Goal: Transaction & Acquisition: Purchase product/service

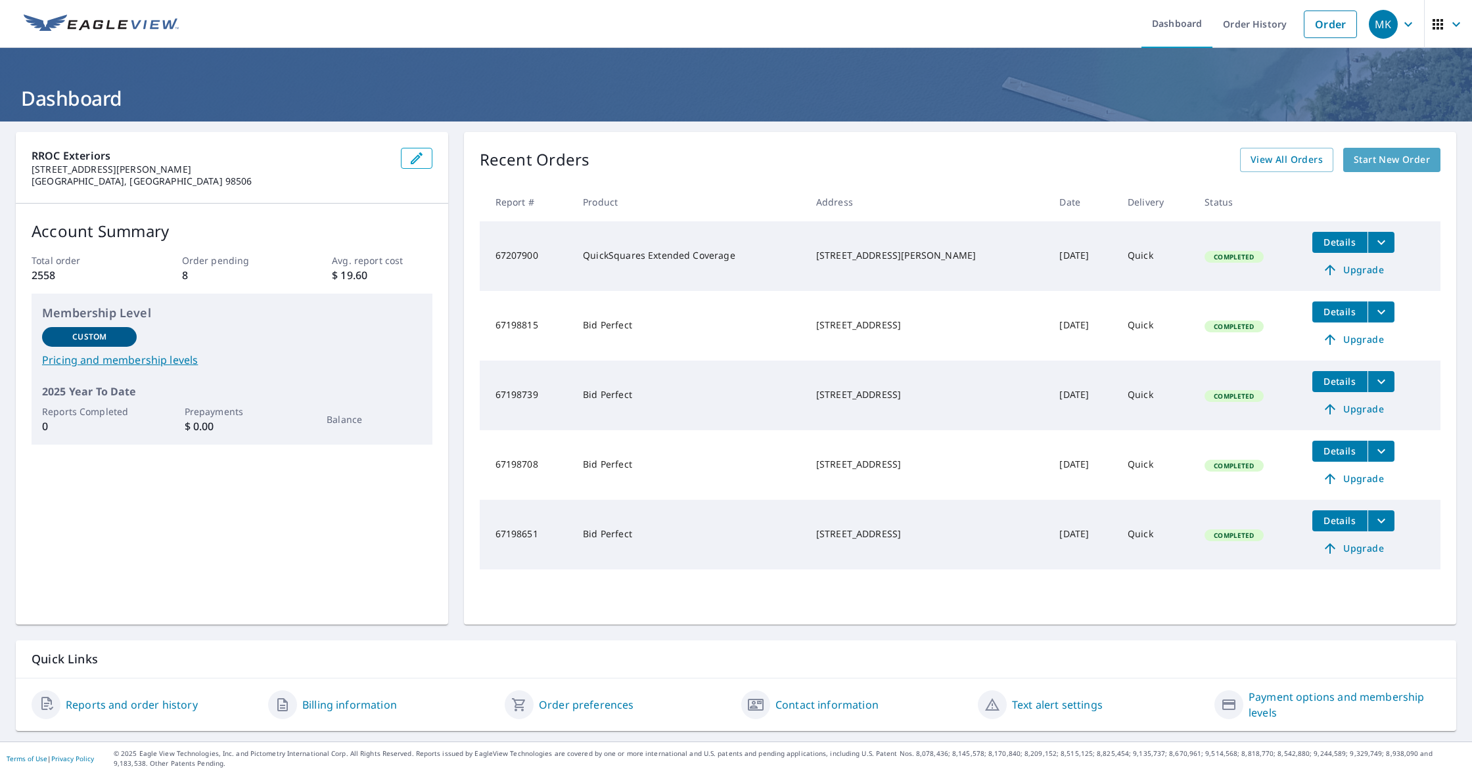
click at [1428, 156] on span "Start New Order" at bounding box center [1392, 160] width 76 height 16
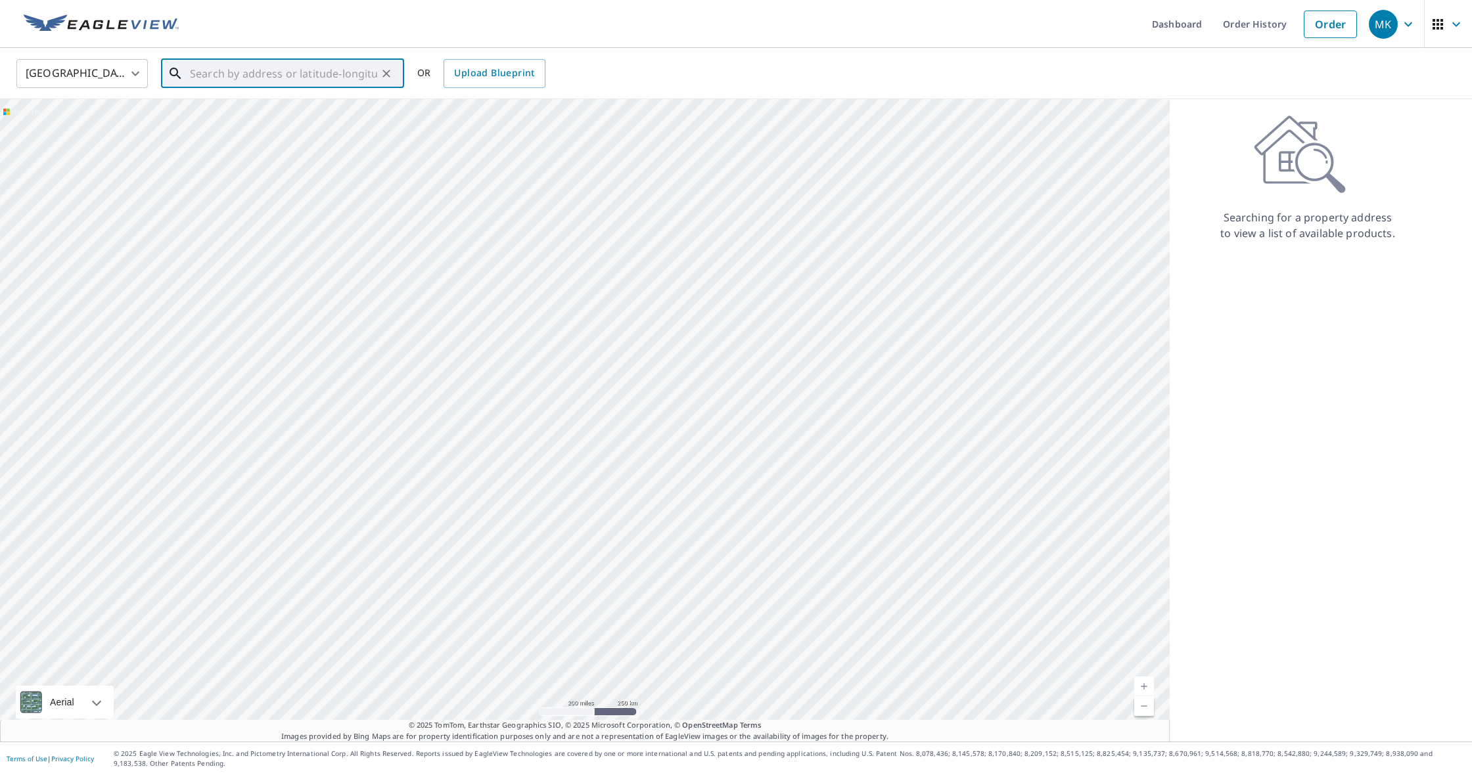
paste input "[STREET_ADDRESS]"
click at [233, 121] on p "[GEOGRAPHIC_DATA], [GEOGRAPHIC_DATA] 98592" at bounding box center [290, 133] width 206 height 26
type input "[STREET_ADDRESS]"
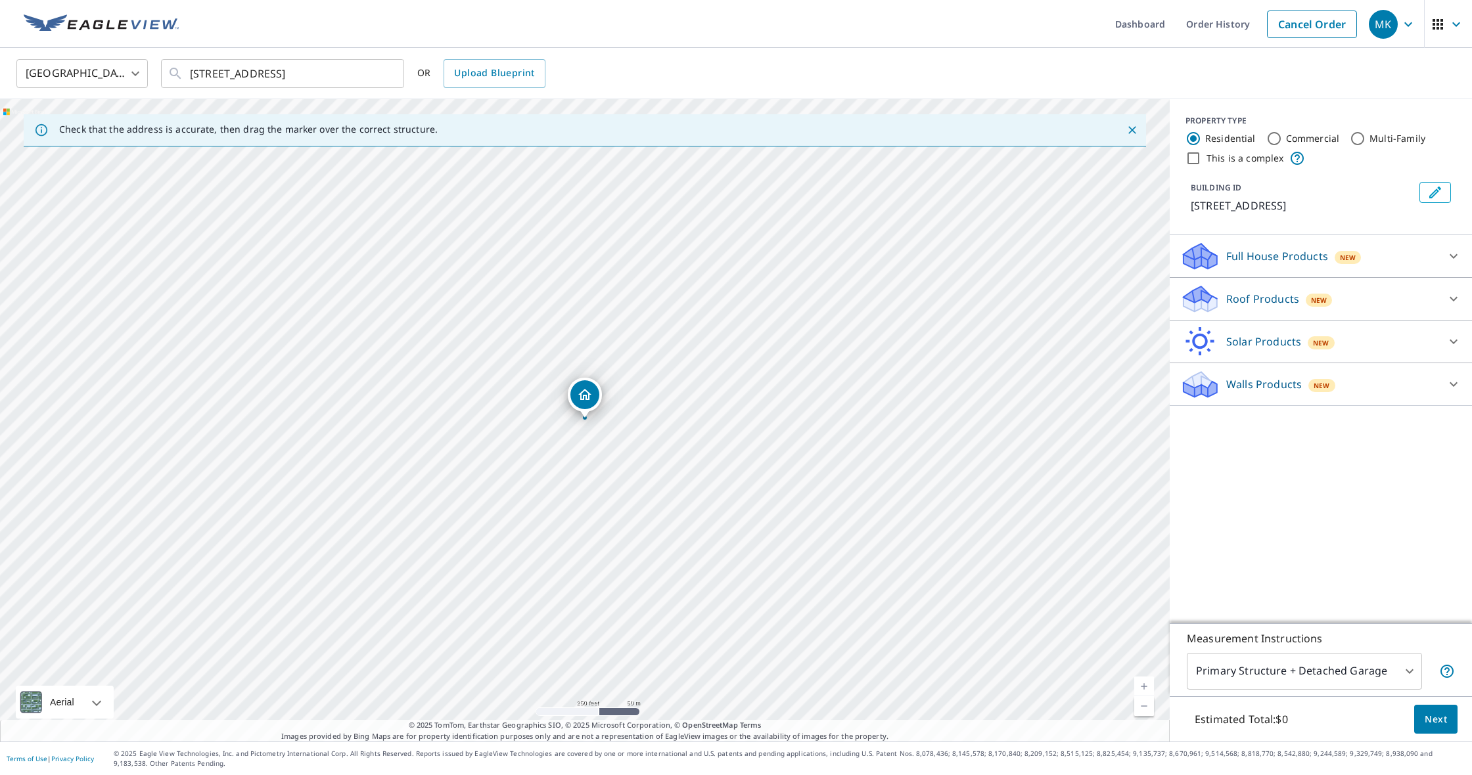
click at [1331, 306] on div "Roof Products New" at bounding box center [1309, 299] width 258 height 31
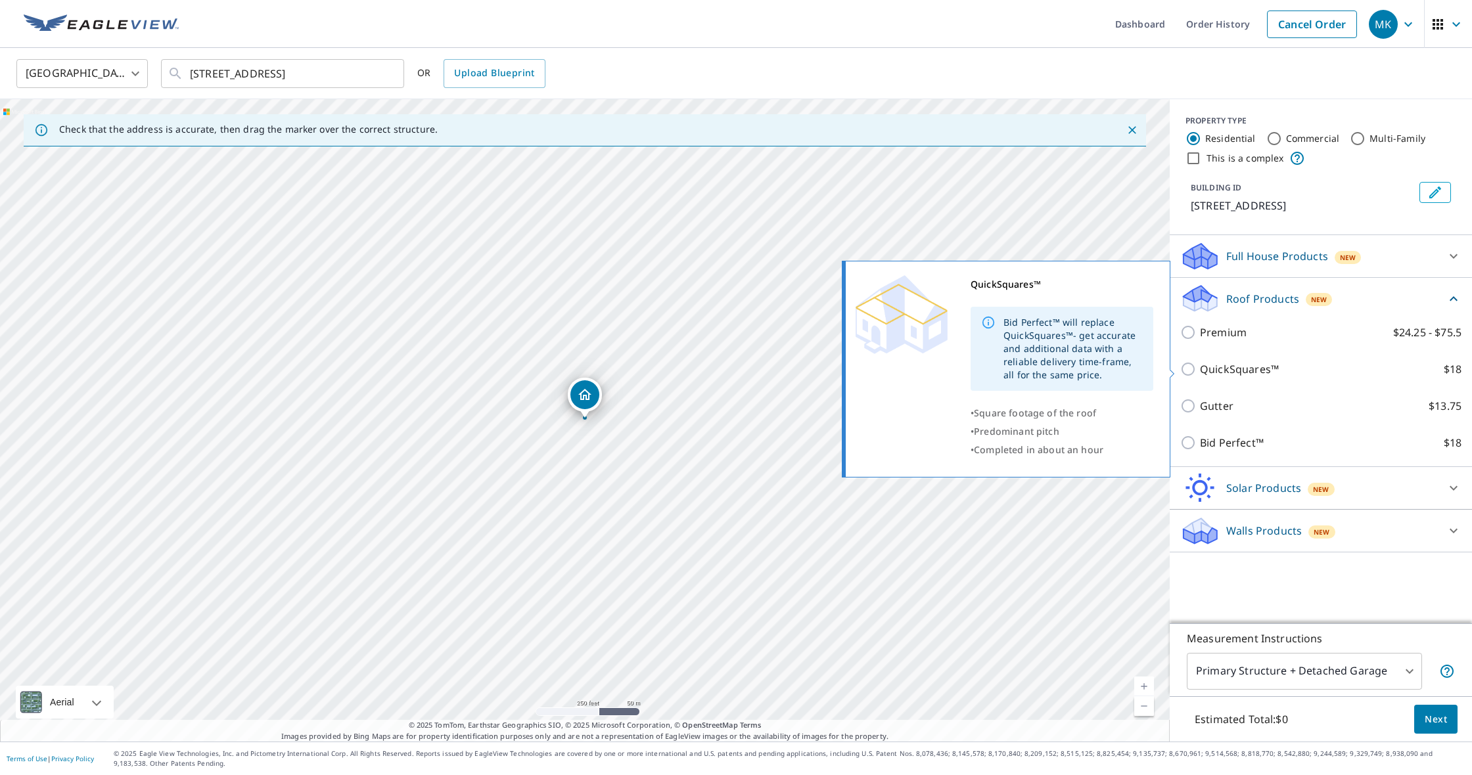
click at [1236, 367] on p "QuickSquares™" at bounding box center [1239, 369] width 79 height 16
click at [1200, 367] on input "QuickSquares™ $18" at bounding box center [1190, 369] width 20 height 16
checkbox input "true"
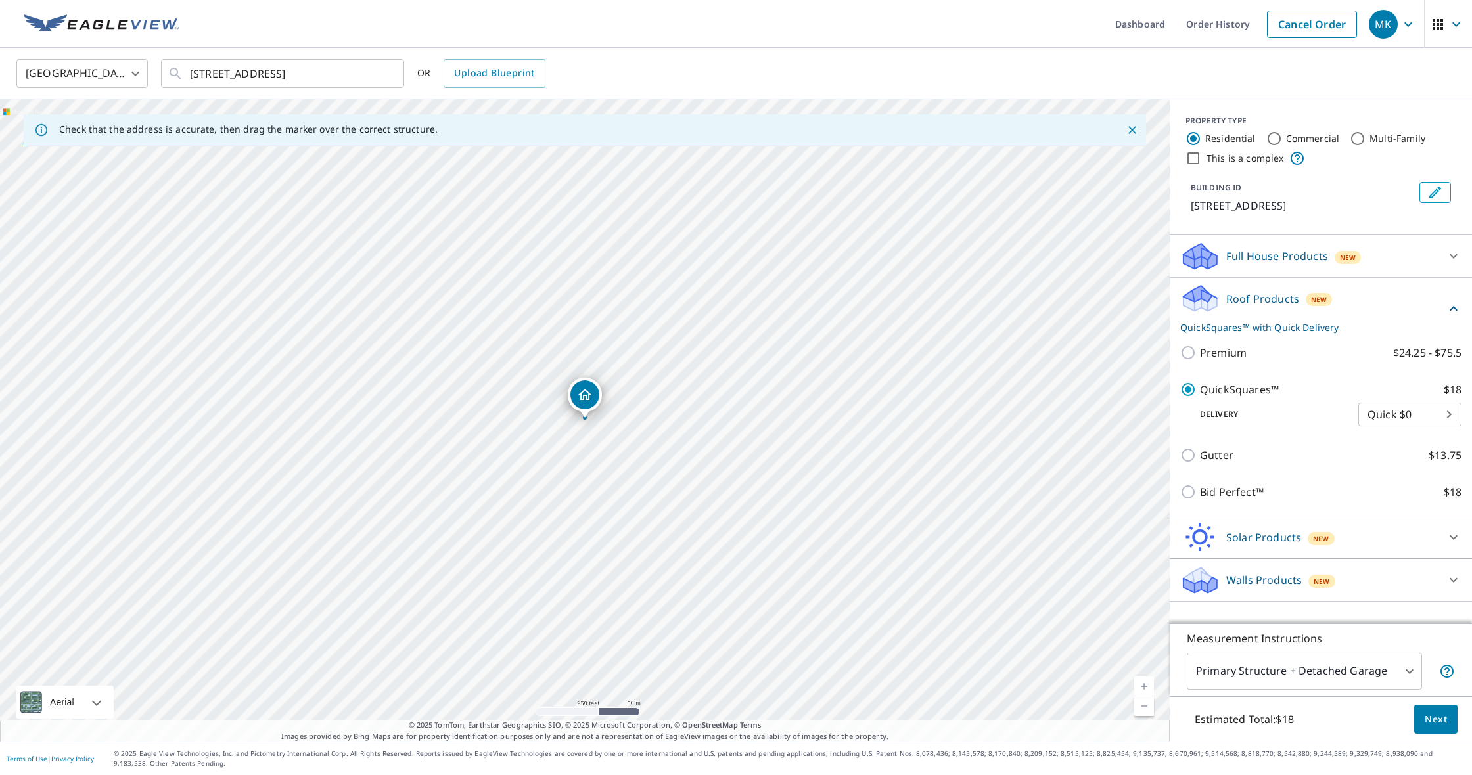
click at [1444, 729] on button "Next" at bounding box center [1435, 720] width 43 height 30
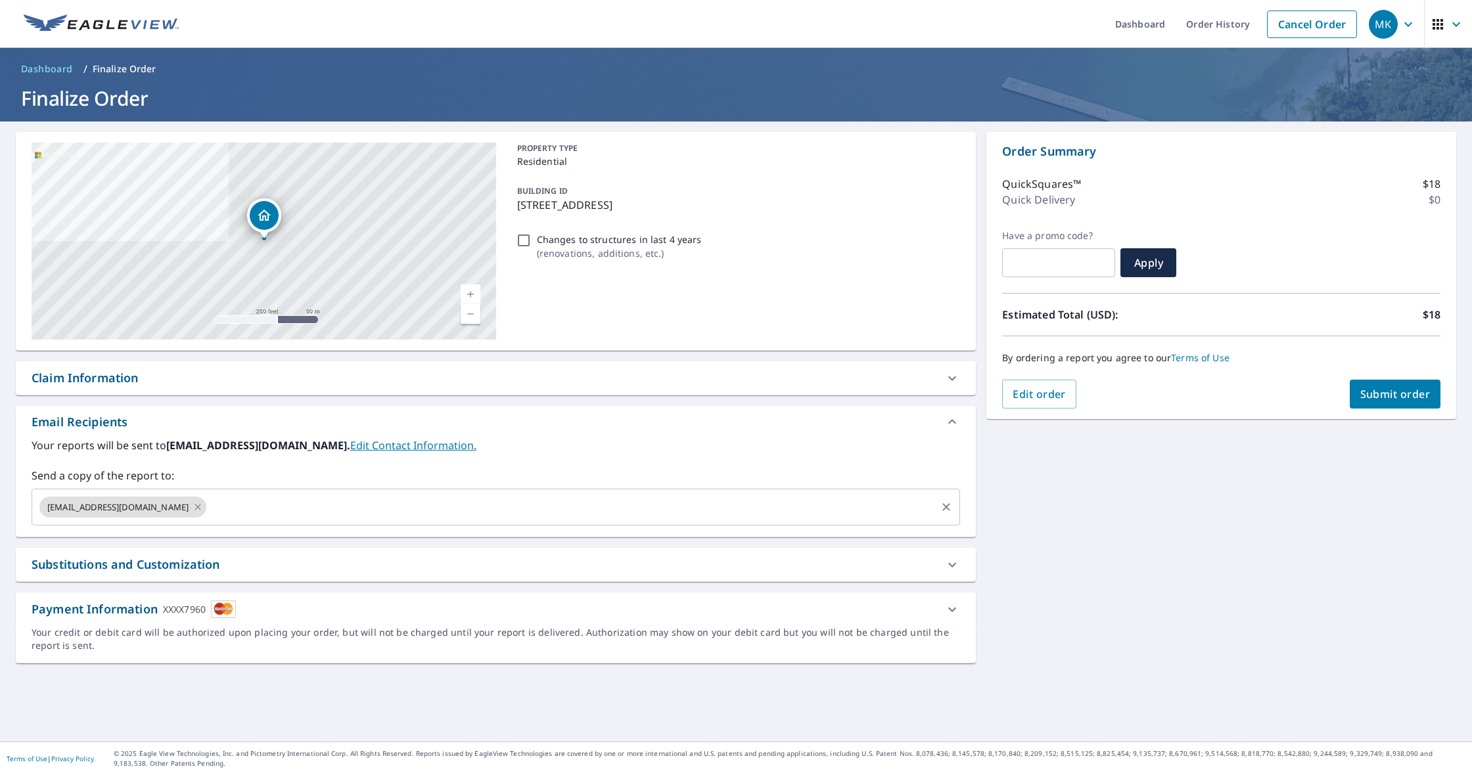
click at [208, 506] on input "text" at bounding box center [571, 507] width 726 height 25
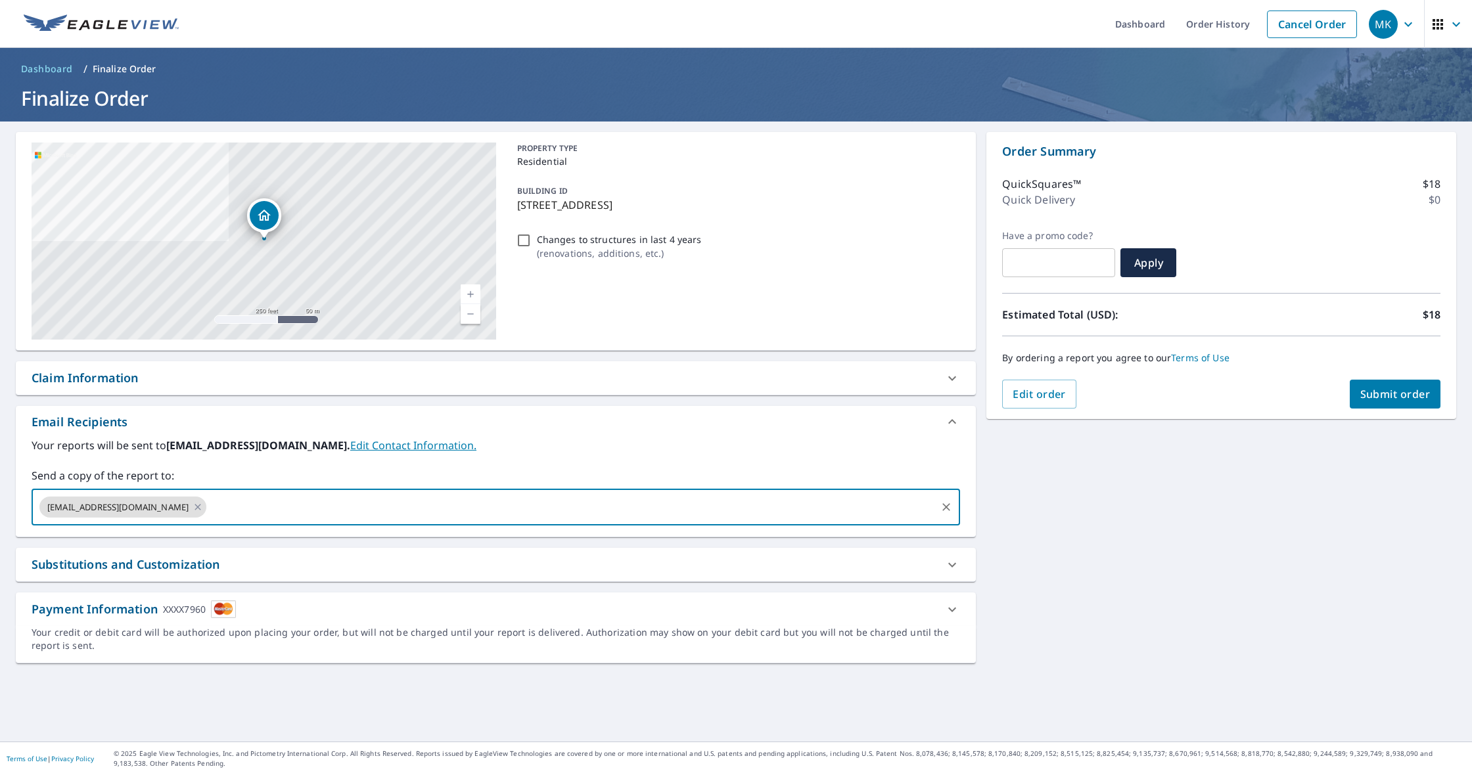
click at [232, 512] on input "text" at bounding box center [571, 507] width 726 height 25
type input "[EMAIL_ADDRESS][DOMAIN_NAME]"
checkbox input "true"
type input "[PERSON_NAME]"
checkbox input "true"
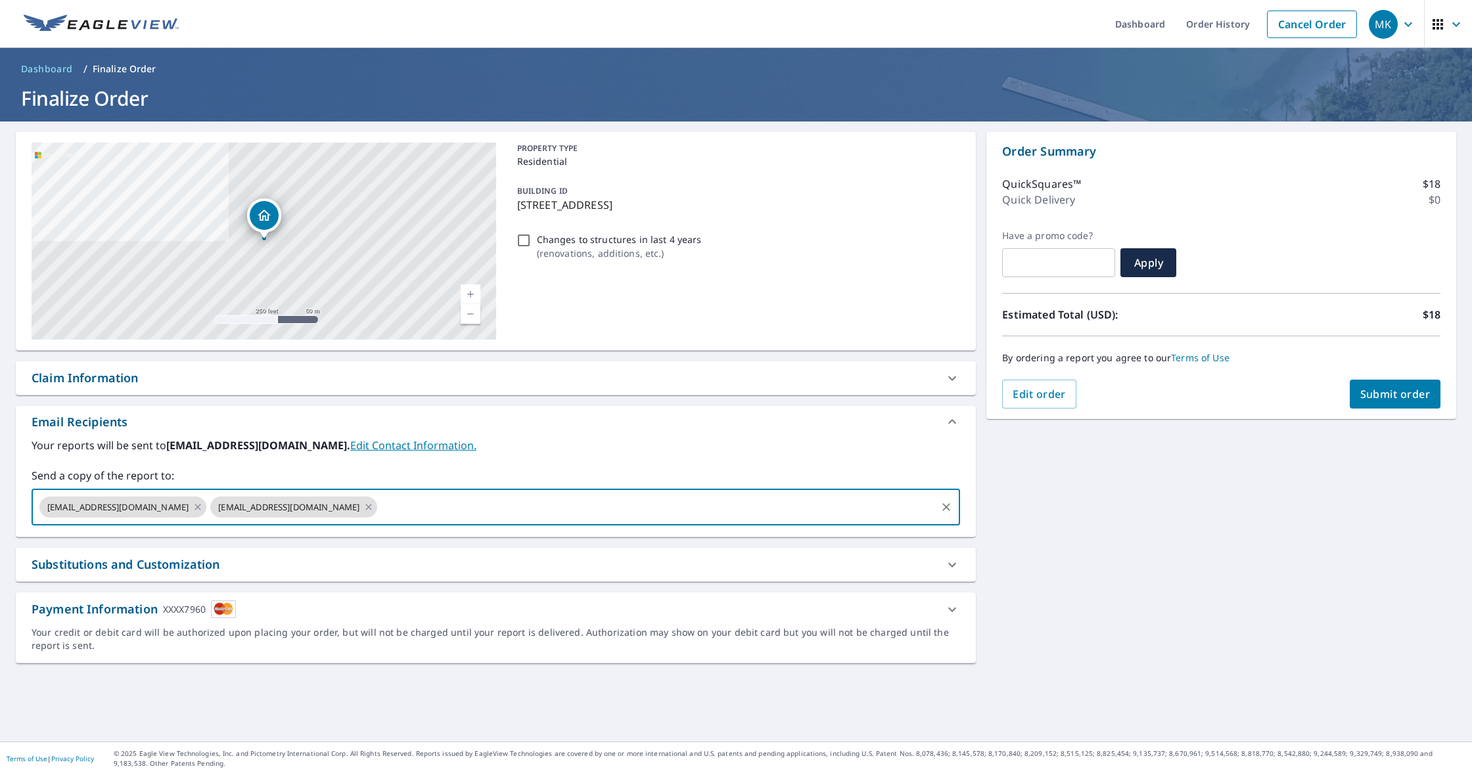
click at [528, 237] on input "Changes to structures in last 4 years ( renovations, additions, etc. )" at bounding box center [524, 241] width 16 height 16
checkbox input "true"
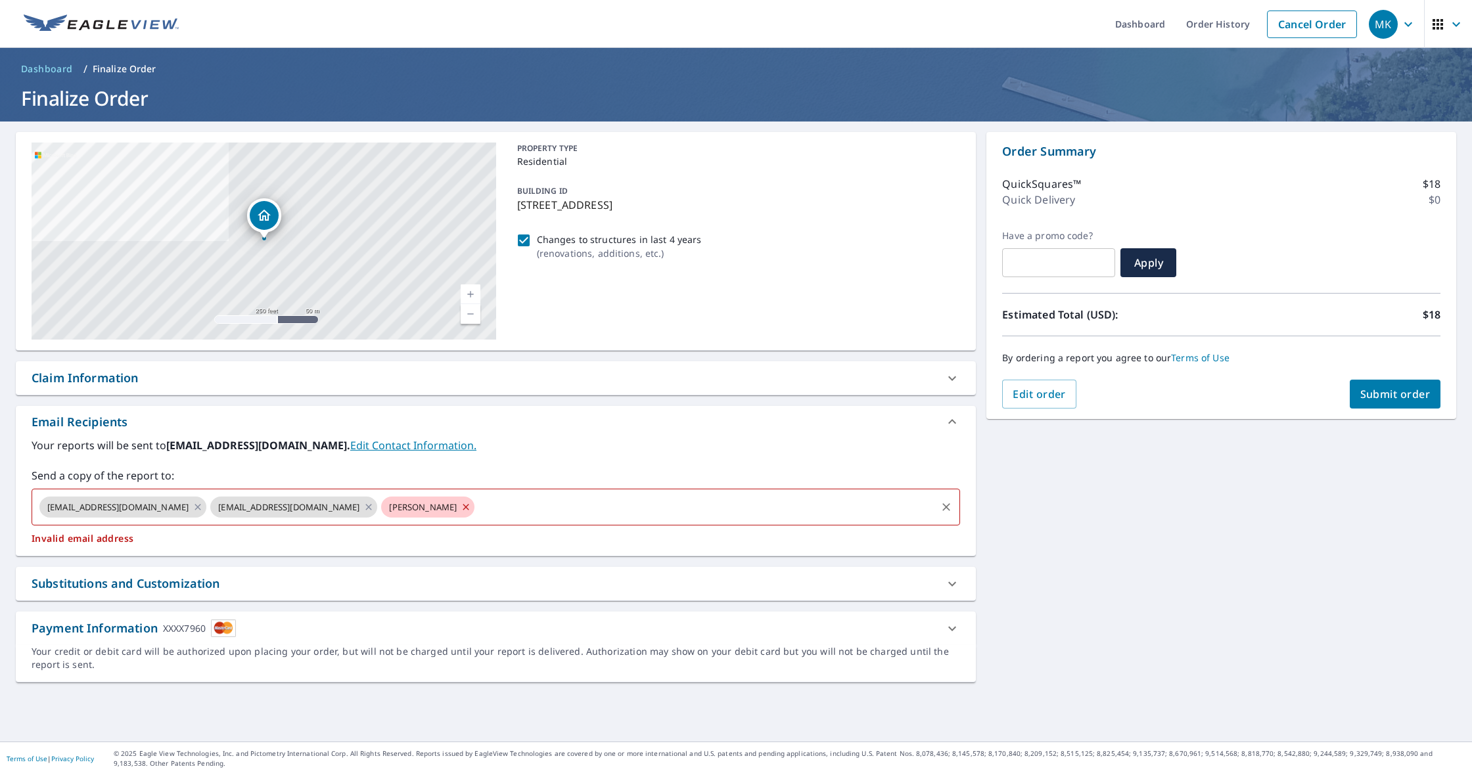
click at [417, 494] on div "[EMAIL_ADDRESS][DOMAIN_NAME] [EMAIL_ADDRESS][DOMAIN_NAME] [PERSON_NAME] ​" at bounding box center [496, 507] width 928 height 37
click at [461, 501] on icon at bounding box center [466, 507] width 11 height 14
checkbox input "true"
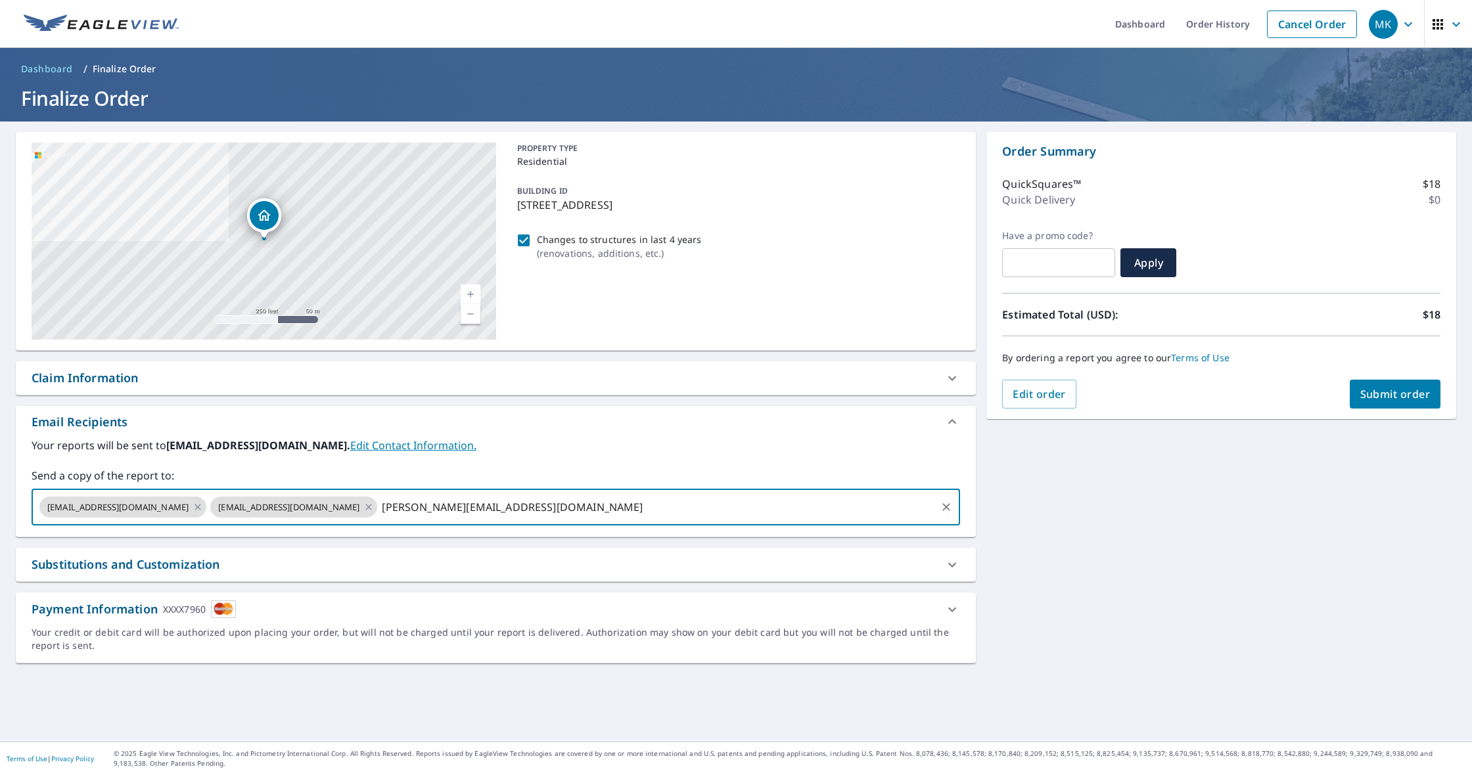
type input "[PERSON_NAME][EMAIL_ADDRESS][DOMAIN_NAME]"
click at [1374, 396] on span "Submit order" at bounding box center [1395, 394] width 70 height 14
checkbox input "true"
